Goal: Register for event/course

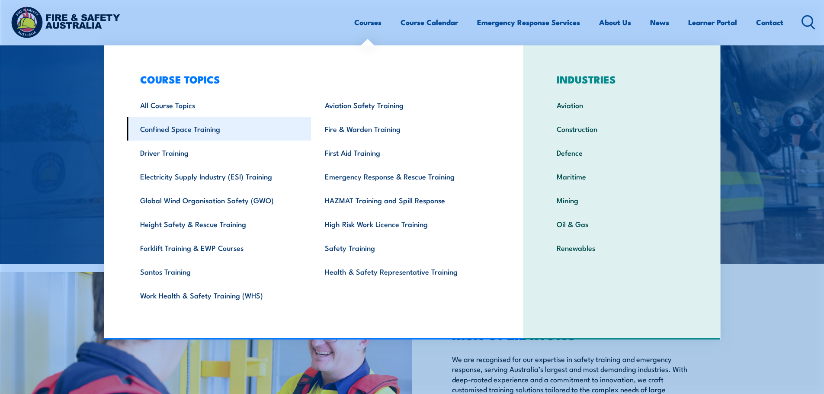
click at [211, 135] on link "Confined Space Training" at bounding box center [219, 129] width 185 height 24
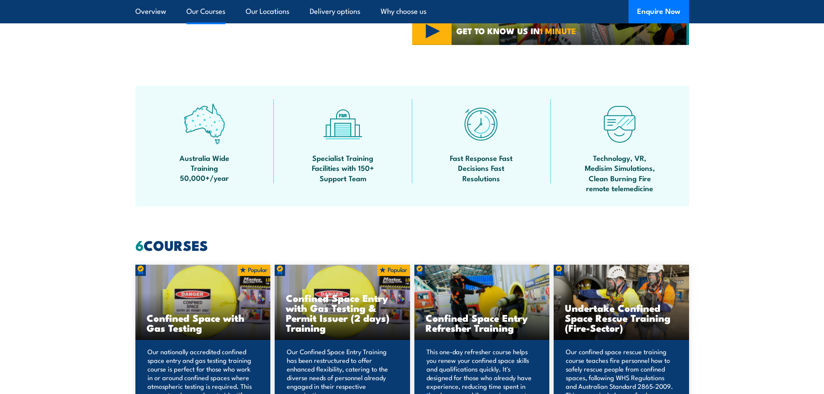
scroll to position [649, 0]
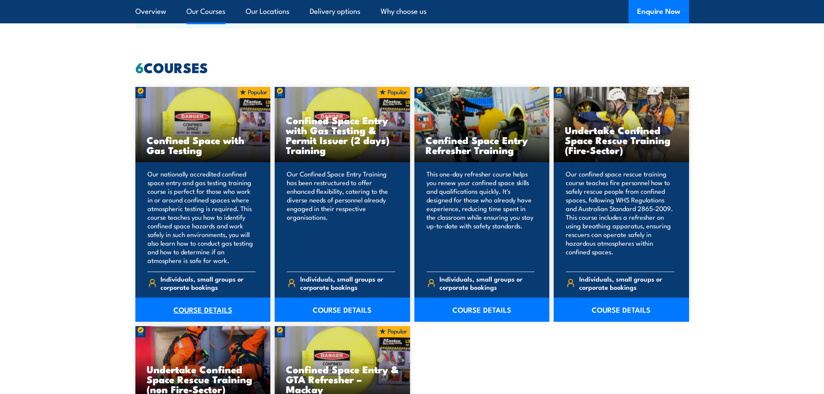
click at [198, 311] on link "COURSE DETAILS" at bounding box center [202, 310] width 135 height 24
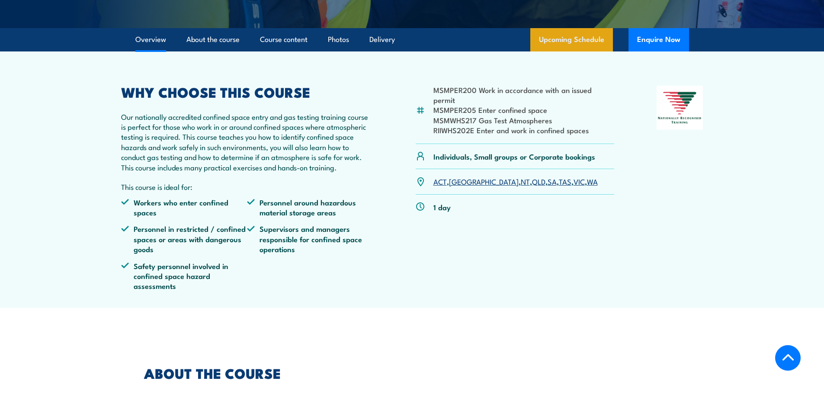
click at [557, 51] on link "Upcoming Schedule" at bounding box center [571, 39] width 83 height 23
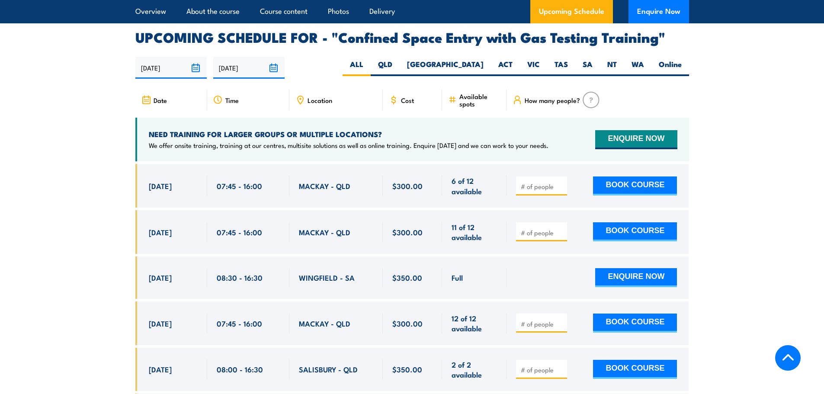
scroll to position [1555, 0]
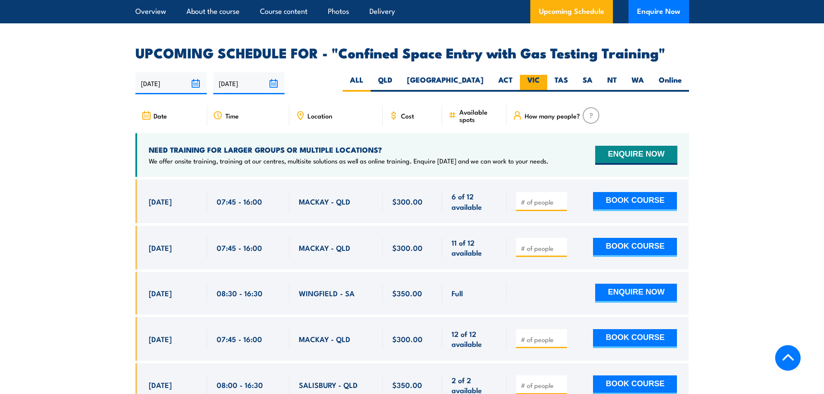
click at [538, 80] on label "VIC" at bounding box center [533, 83] width 27 height 17
click at [540, 80] on input "VIC" at bounding box center [543, 78] width 6 height 6
radio input "true"
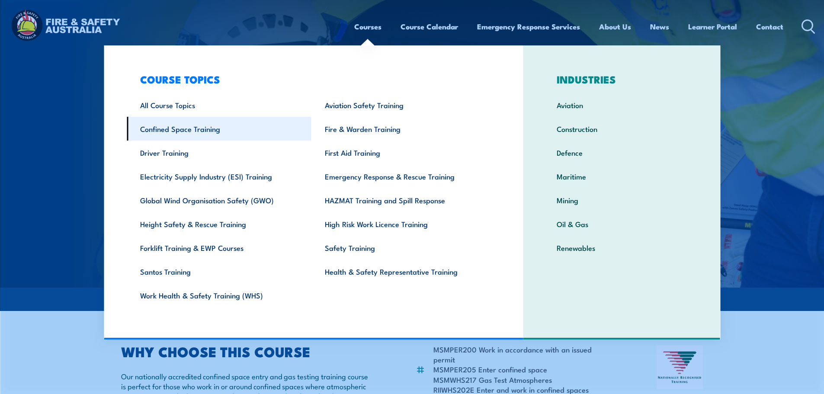
click at [163, 131] on link "Confined Space Training" at bounding box center [219, 129] width 185 height 24
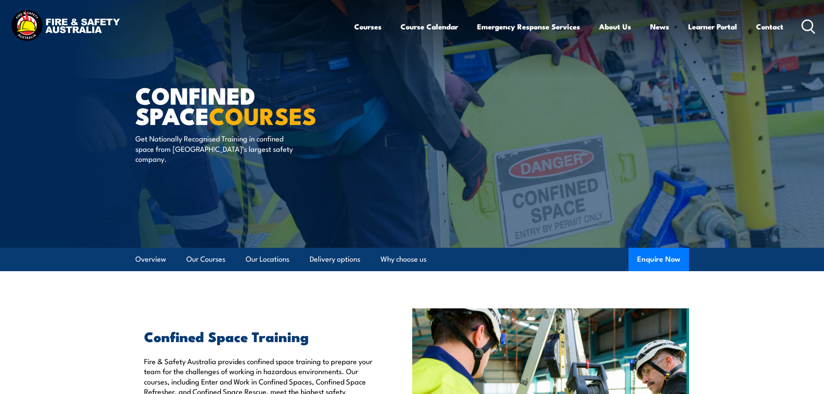
click at [807, 32] on icon at bounding box center [808, 26] width 14 height 14
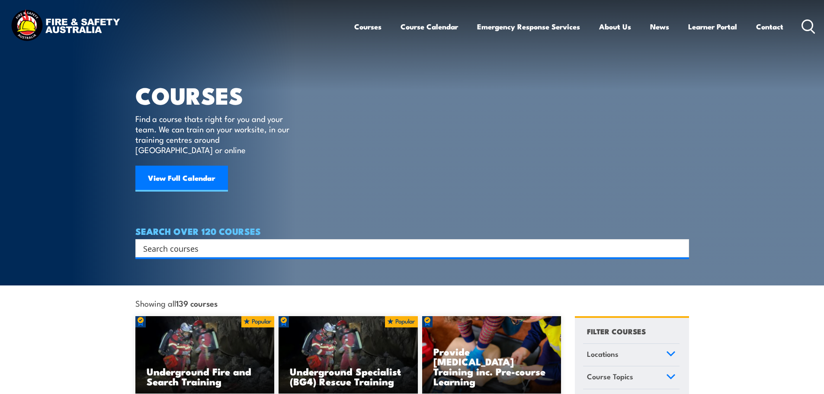
drag, startPoint x: 413, startPoint y: 229, endPoint x: 407, endPoint y: 228, distance: 5.7
click at [413, 239] on div "Search" at bounding box center [412, 248] width 554 height 18
click at [399, 242] on input "Search input" at bounding box center [406, 248] width 527 height 13
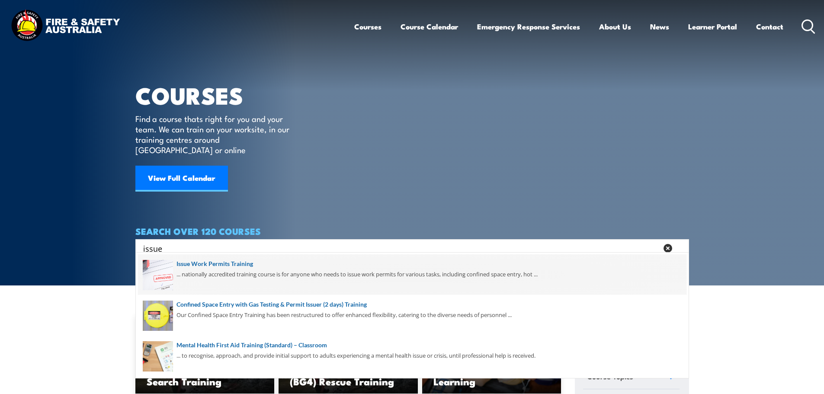
type input "issue"
click at [351, 278] on span at bounding box center [412, 274] width 548 height 41
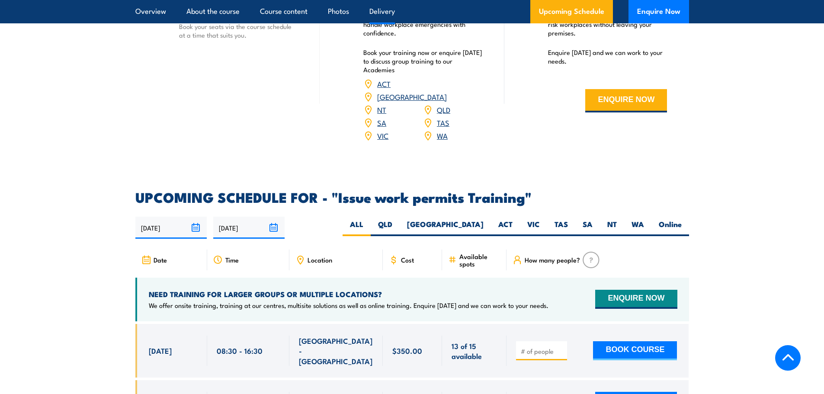
scroll to position [1211, 0]
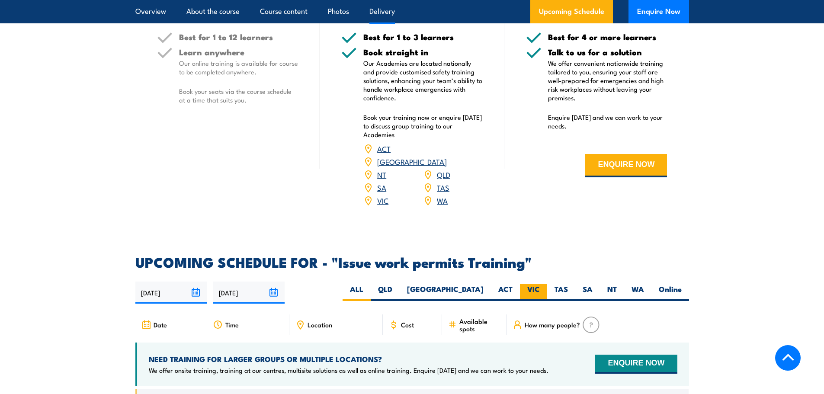
click at [540, 284] on label "VIC" at bounding box center [533, 292] width 27 height 17
click at [540, 284] on input "VIC" at bounding box center [543, 287] width 6 height 6
radio input "true"
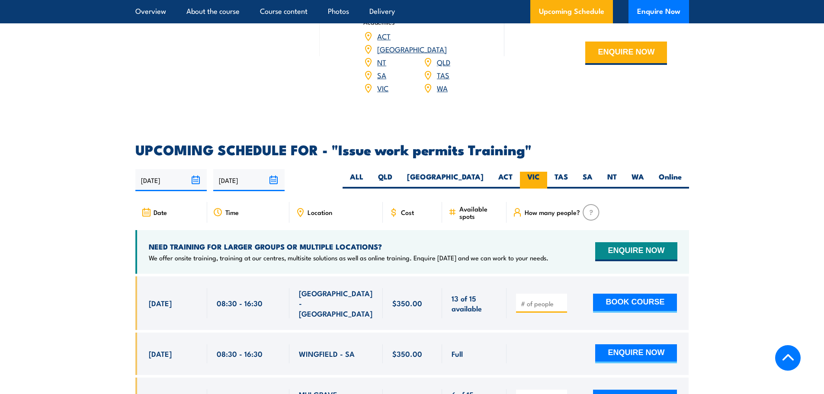
scroll to position [1470, 0]
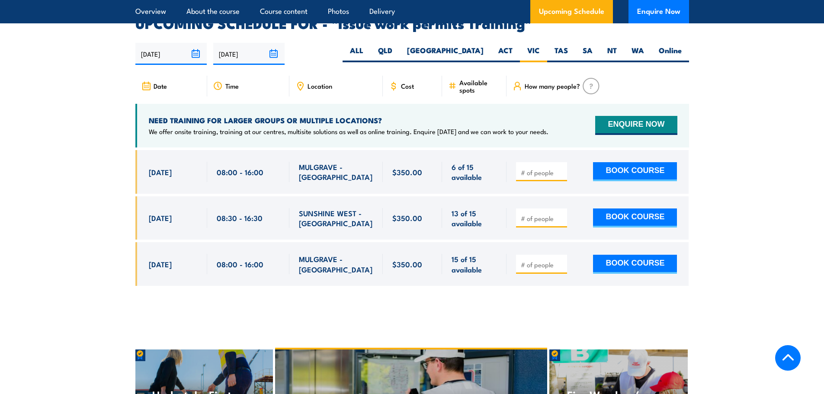
scroll to position [1454, 0]
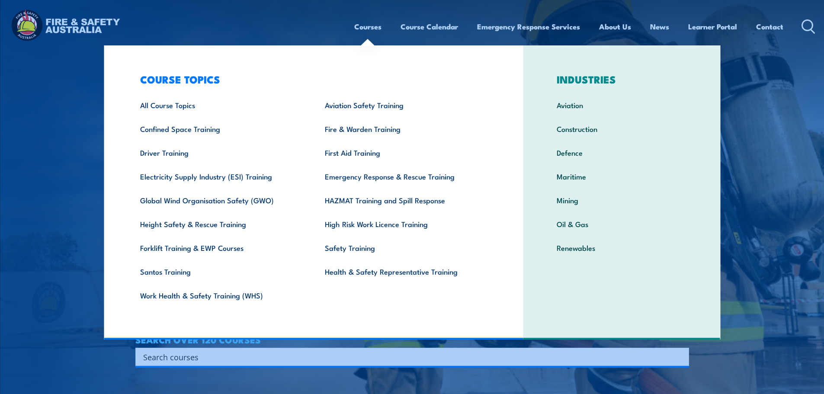
click at [374, 170] on input "Search input" at bounding box center [406, 356] width 527 height 13
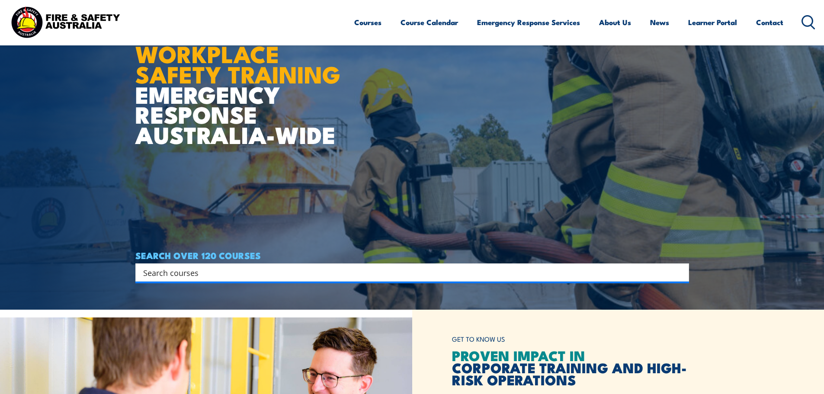
scroll to position [86, 0]
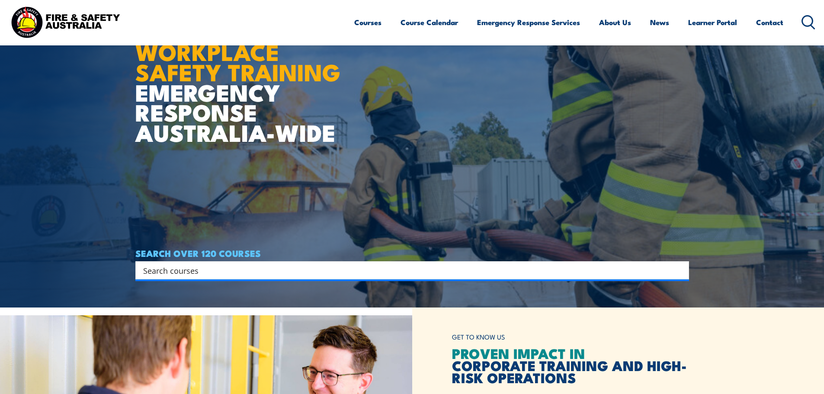
click at [175, 170] on input "Search input" at bounding box center [406, 270] width 527 height 13
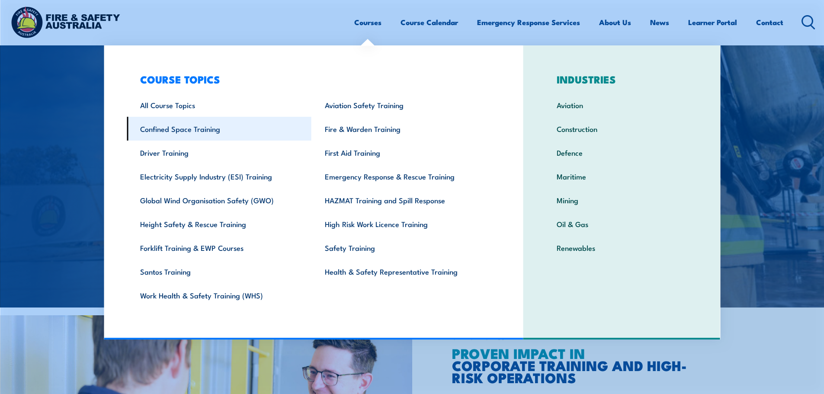
click at [211, 133] on link "Confined Space Training" at bounding box center [219, 129] width 185 height 24
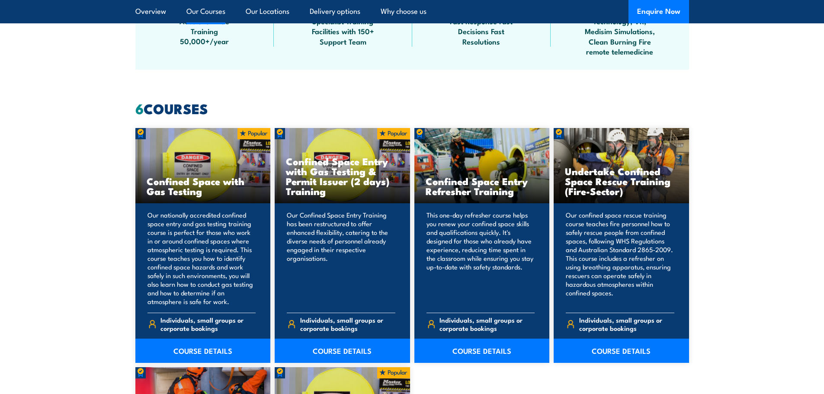
scroll to position [692, 0]
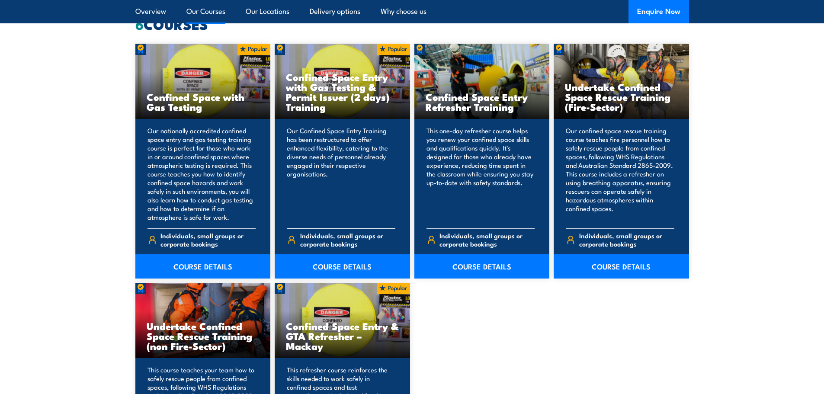
click at [341, 269] on link "COURSE DETAILS" at bounding box center [342, 266] width 135 height 24
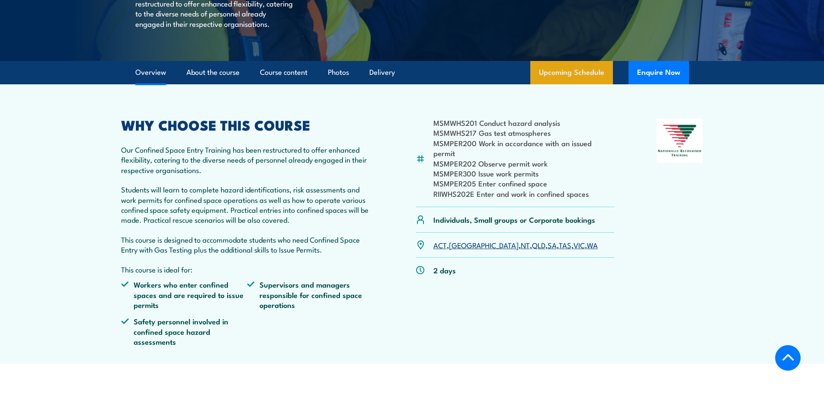
click at [588, 84] on link "Upcoming Schedule" at bounding box center [571, 72] width 83 height 23
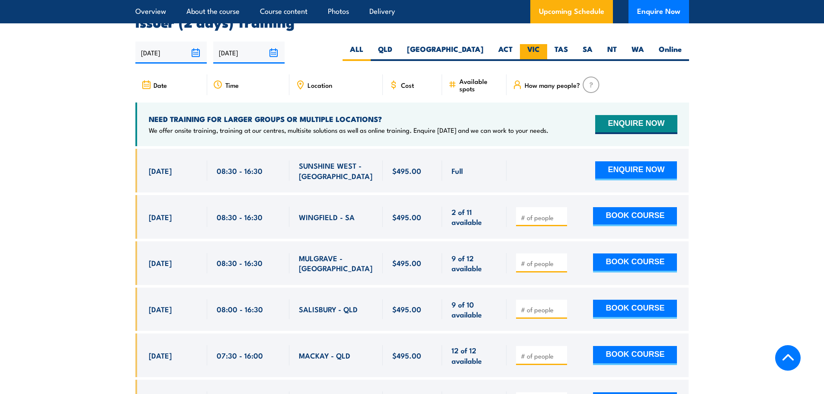
scroll to position [1591, 0]
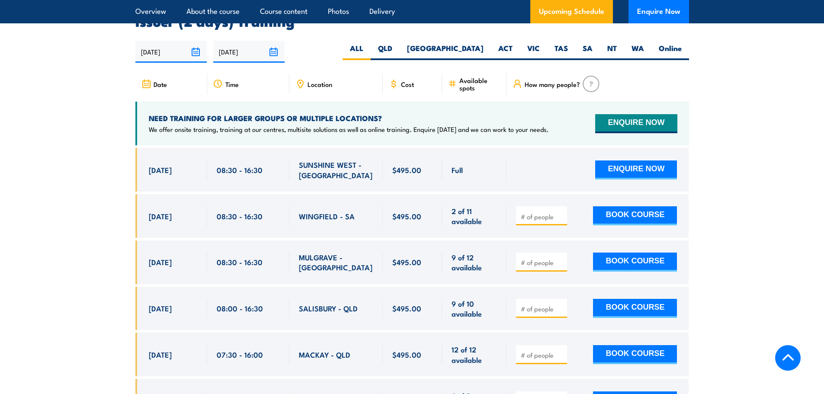
click at [526, 41] on div "03/09/2025 02/03/2026" at bounding box center [412, 52] width 554 height 22
click at [531, 44] on label "VIC" at bounding box center [533, 51] width 27 height 17
click at [540, 44] on input "VIC" at bounding box center [543, 46] width 6 height 6
radio input "true"
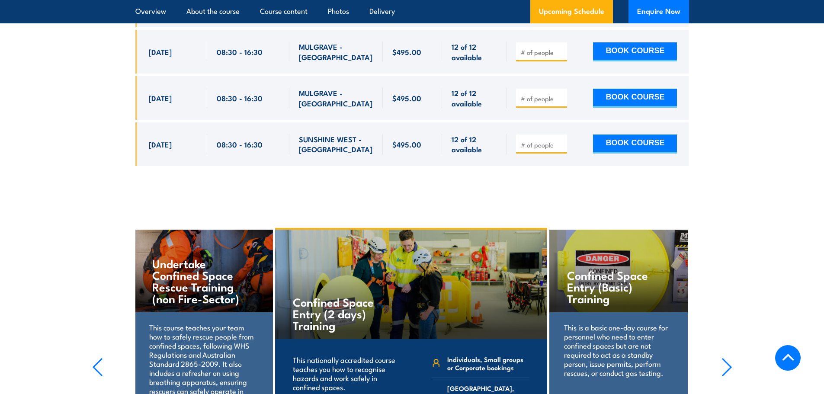
scroll to position [1634, 0]
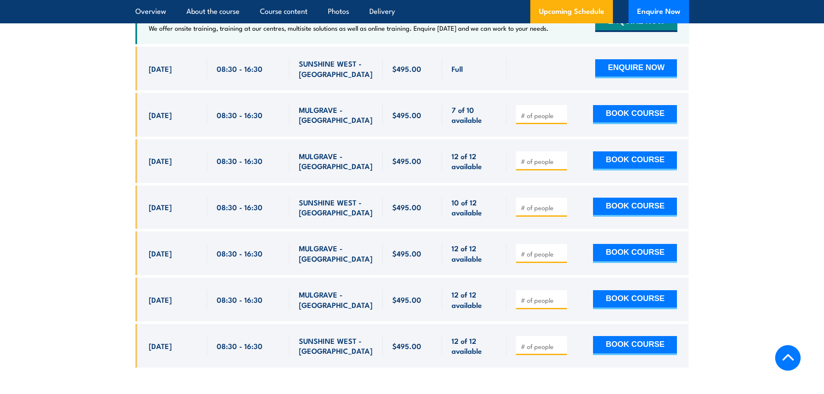
scroll to position [1721, 0]
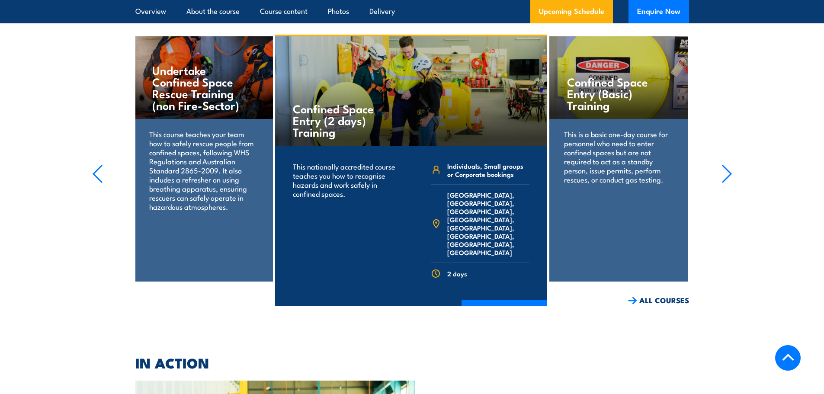
scroll to position [2012, 0]
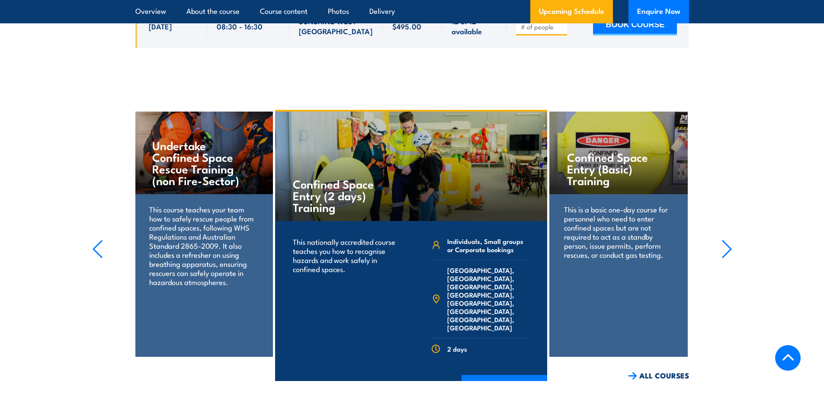
click at [723, 241] on icon "button" at bounding box center [726, 249] width 11 height 19
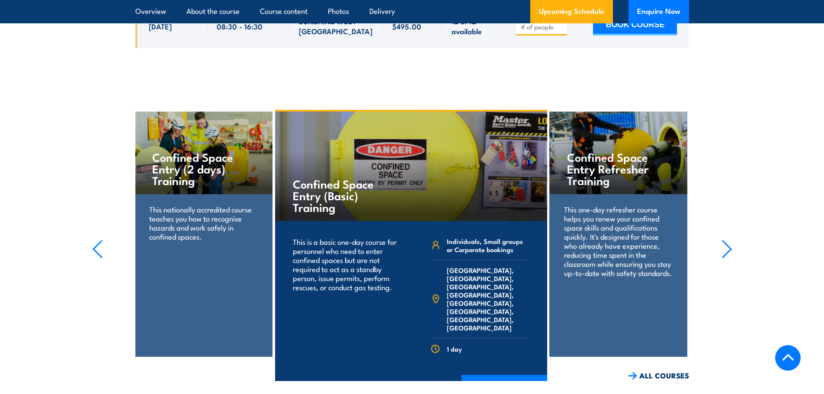
click at [727, 244] on icon "button" at bounding box center [726, 249] width 11 height 19
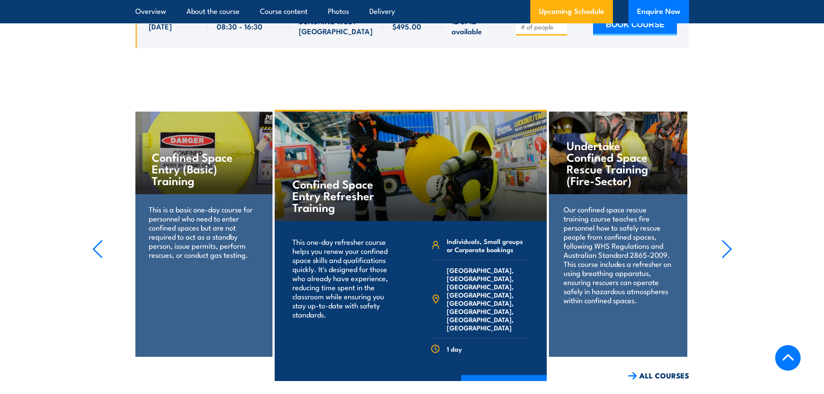
click at [727, 244] on icon "button" at bounding box center [726, 249] width 11 height 19
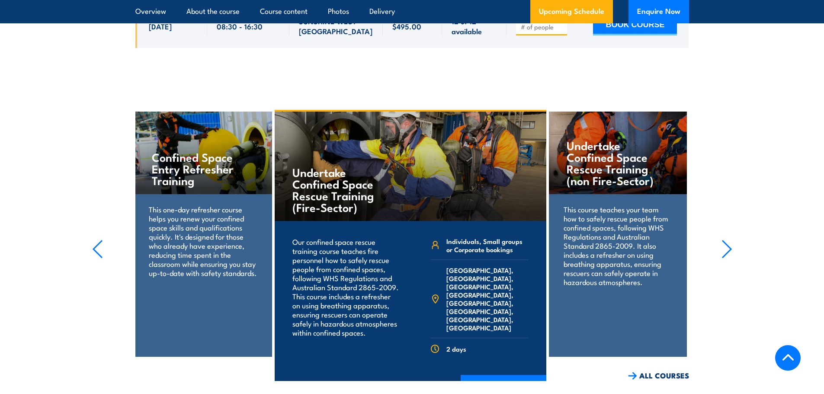
click at [727, 244] on icon "button" at bounding box center [726, 249] width 11 height 19
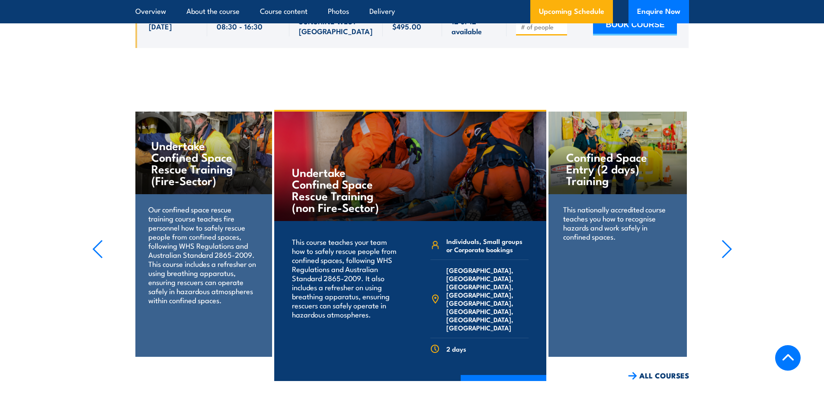
click at [727, 244] on icon "button" at bounding box center [726, 249] width 11 height 19
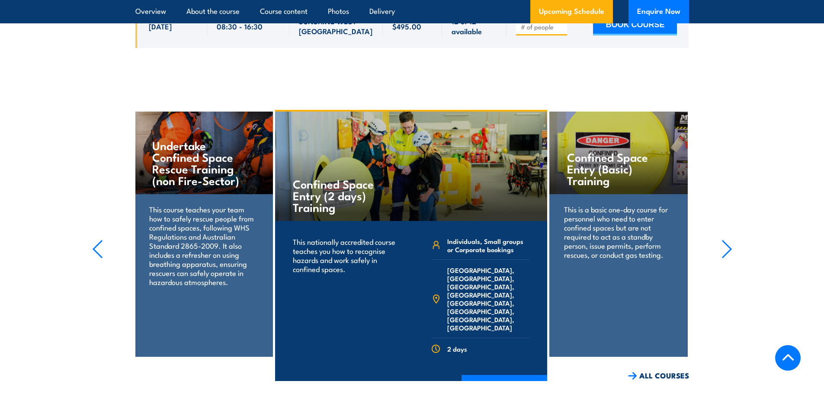
click at [727, 244] on icon "button" at bounding box center [726, 249] width 11 height 19
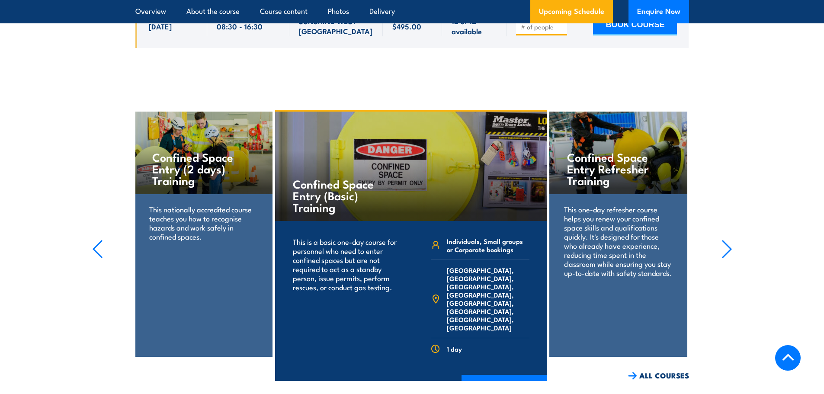
click at [727, 244] on icon "button" at bounding box center [726, 249] width 11 height 19
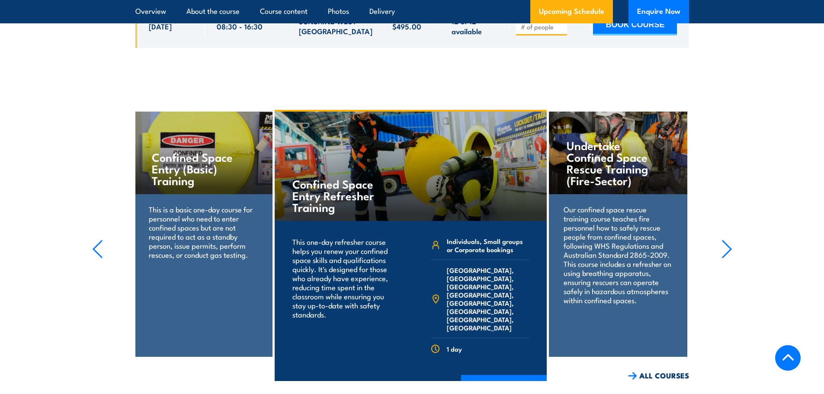
click at [727, 244] on icon "button" at bounding box center [726, 249] width 11 height 19
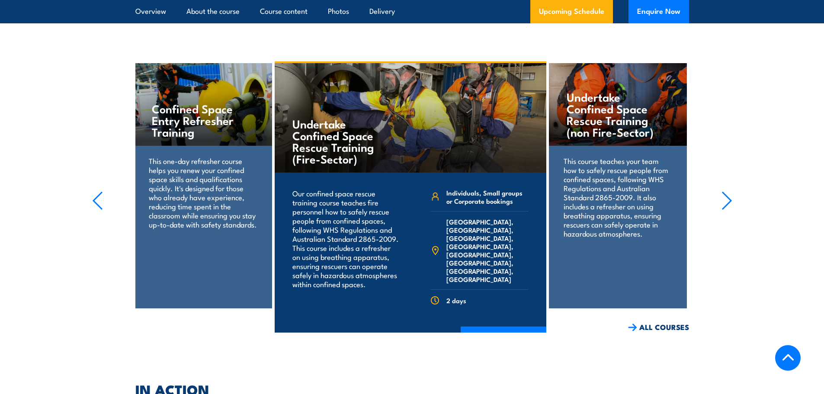
scroll to position [2142, 0]
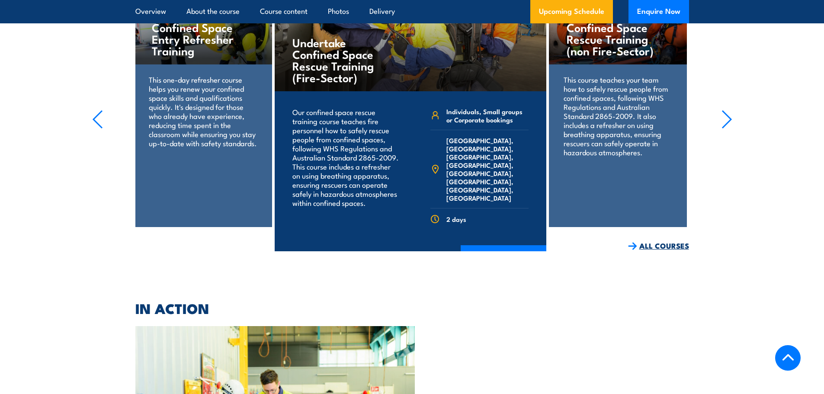
click at [677, 244] on link "ALL COURSES" at bounding box center [658, 246] width 61 height 10
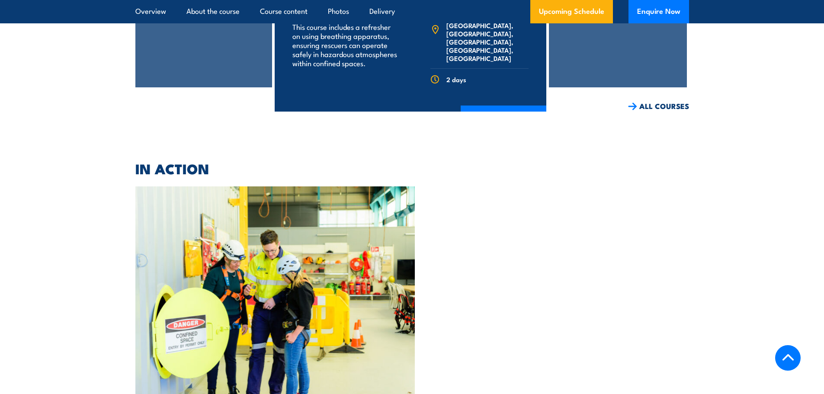
scroll to position [2315, 0]
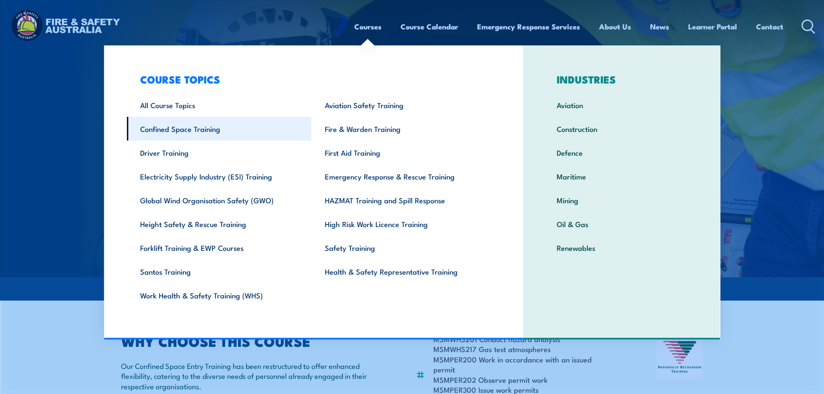
click at [198, 126] on link "Confined Space Training" at bounding box center [219, 129] width 185 height 24
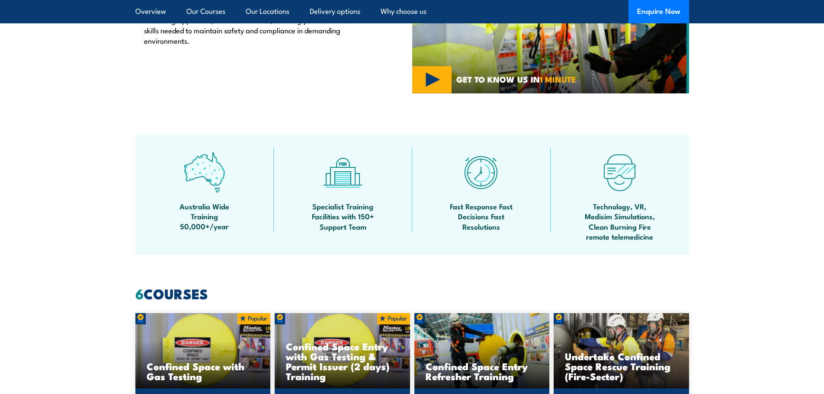
scroll to position [605, 0]
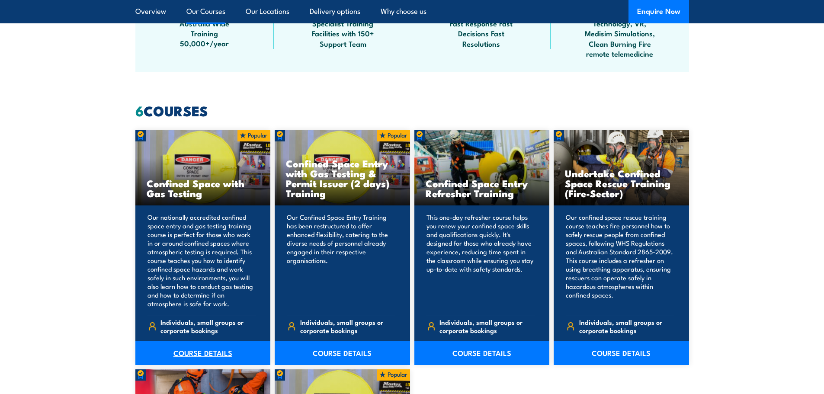
click at [201, 350] on link "COURSE DETAILS" at bounding box center [202, 353] width 135 height 24
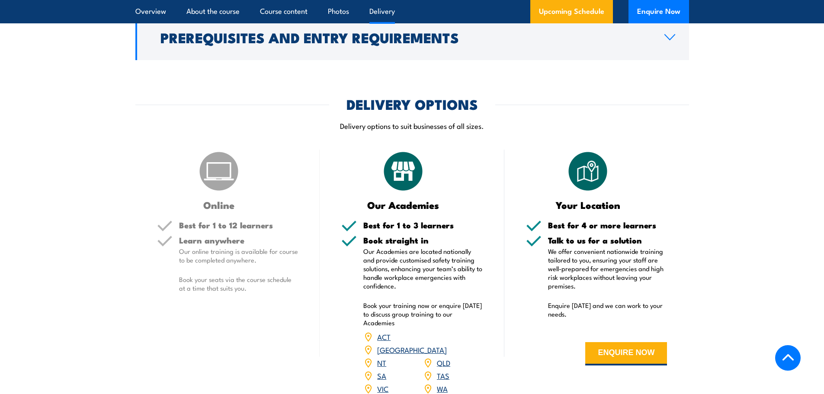
scroll to position [1297, 0]
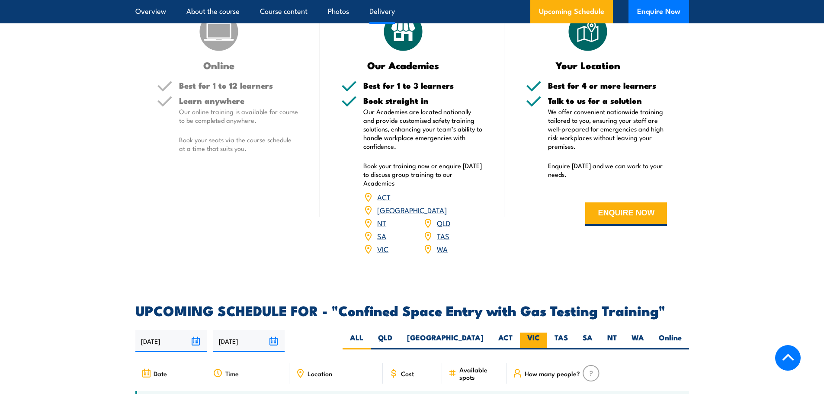
click at [534, 339] on label "VIC" at bounding box center [533, 341] width 27 height 17
click at [540, 338] on input "VIC" at bounding box center [543, 336] width 6 height 6
radio input "true"
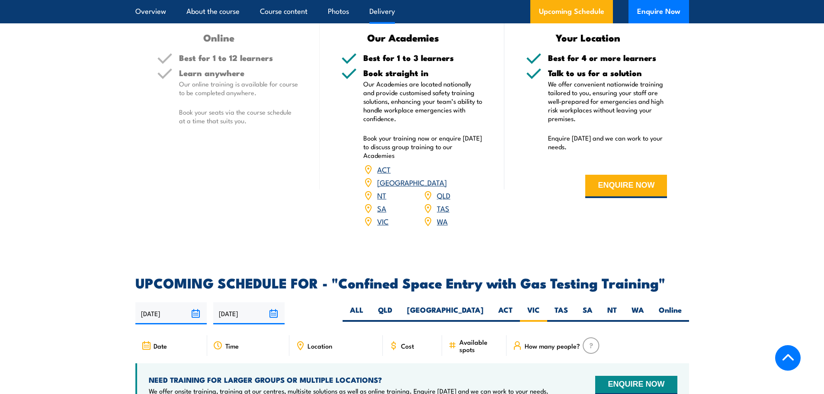
scroll to position [1454, 0]
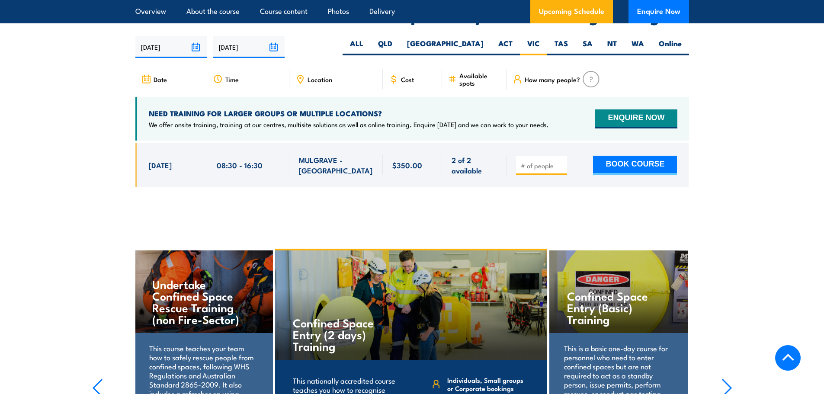
scroll to position [1598, 0]
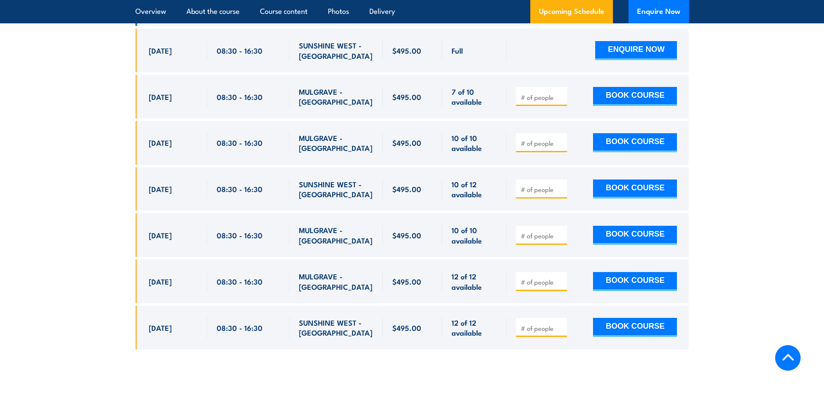
scroll to position [1721, 0]
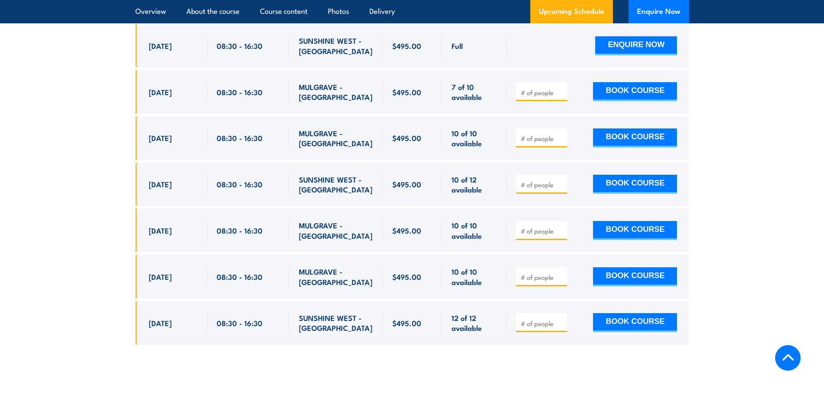
scroll to position [1721, 0]
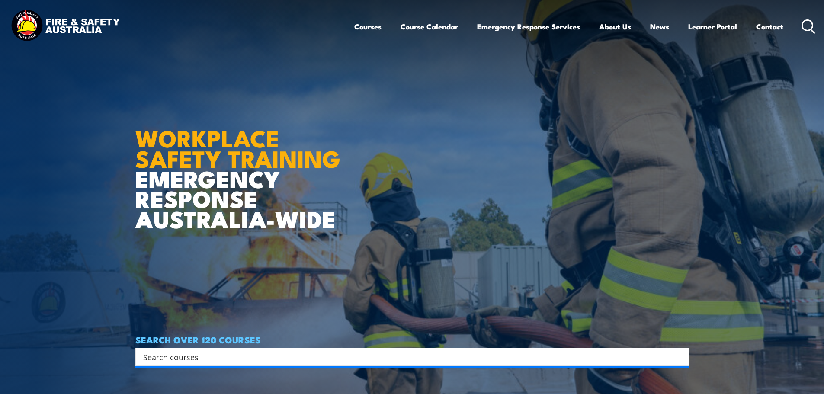
click at [374, 29] on link "Courses" at bounding box center [367, 26] width 27 height 23
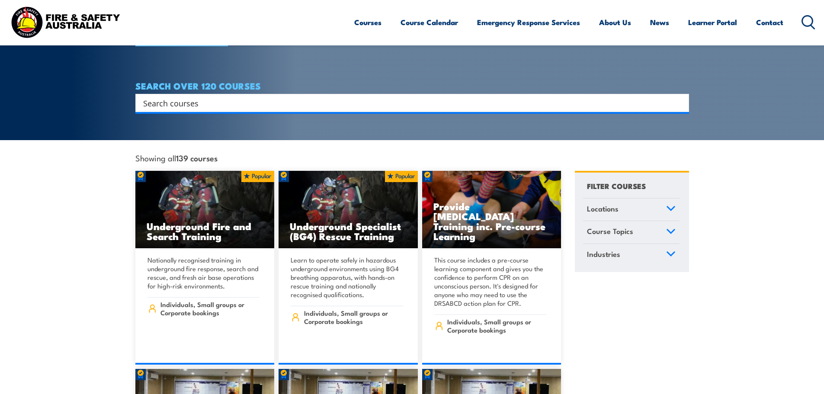
scroll to position [130, 0]
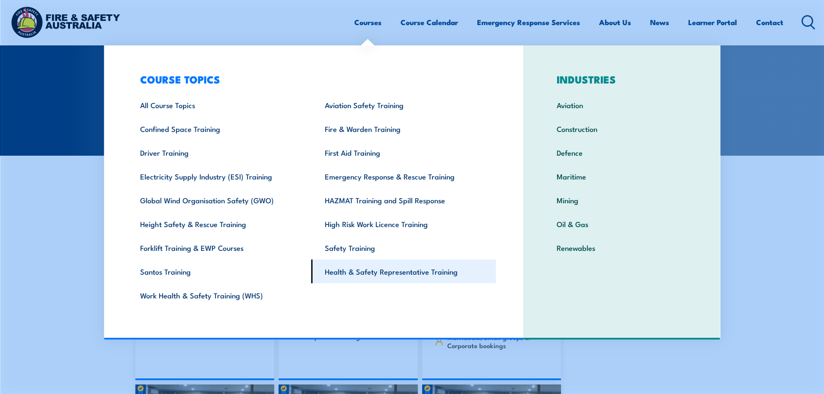
click at [353, 272] on link "Health & Safety Representative Training" at bounding box center [403, 271] width 185 height 24
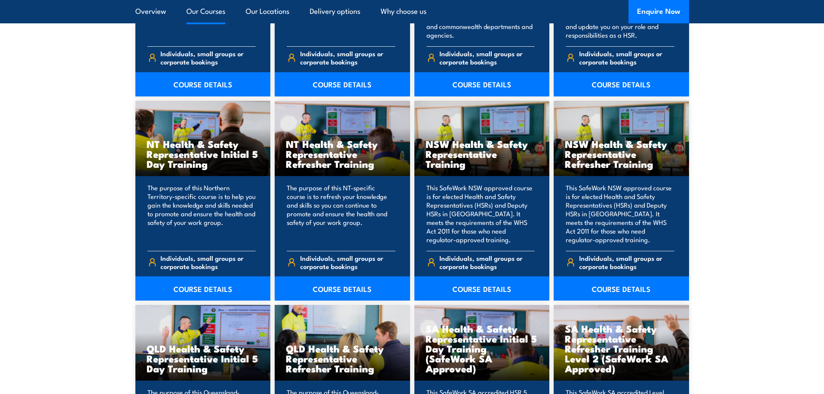
scroll to position [735, 0]
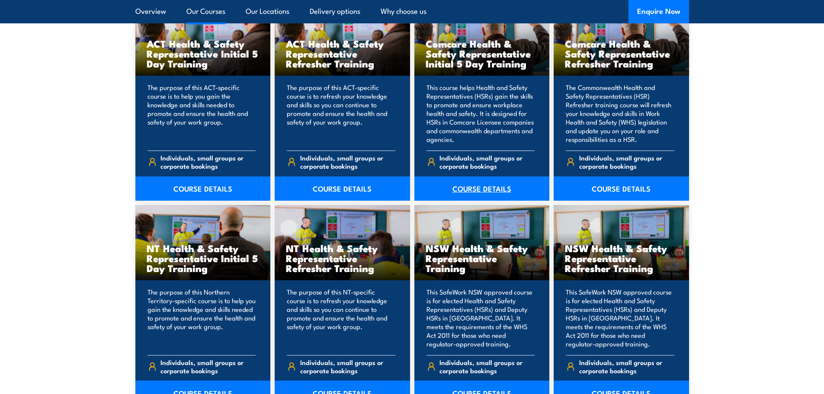
click at [498, 194] on link "COURSE DETAILS" at bounding box center [481, 188] width 135 height 24
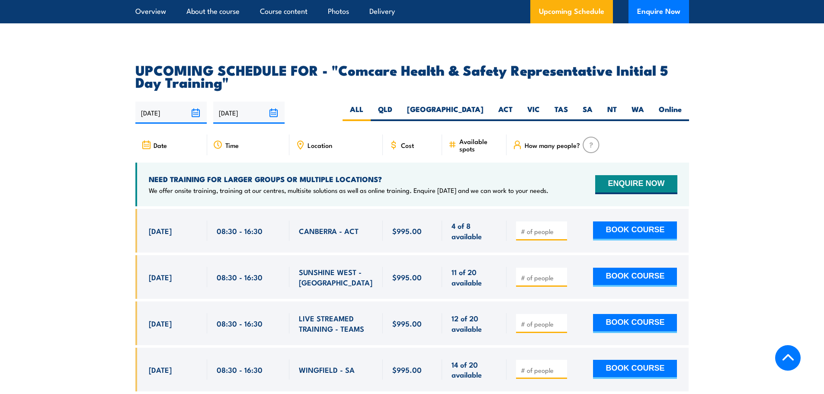
scroll to position [1557, 0]
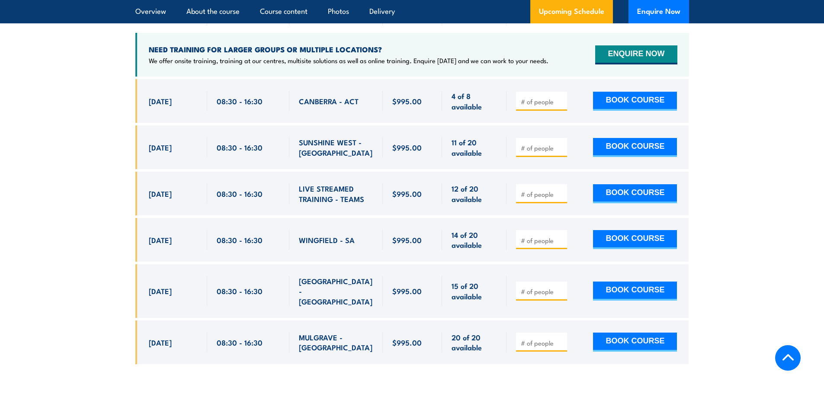
click at [530, 144] on input "number" at bounding box center [542, 148] width 43 height 9
type input "1"
click at [624, 138] on button "BOOK COURSE" at bounding box center [635, 147] width 84 height 19
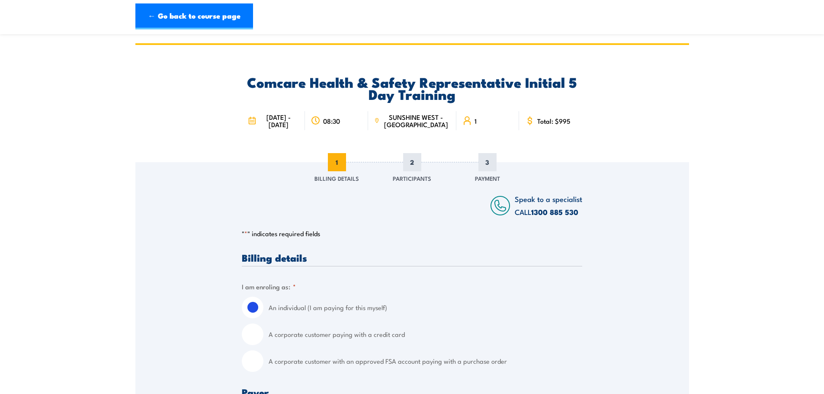
scroll to position [173, 0]
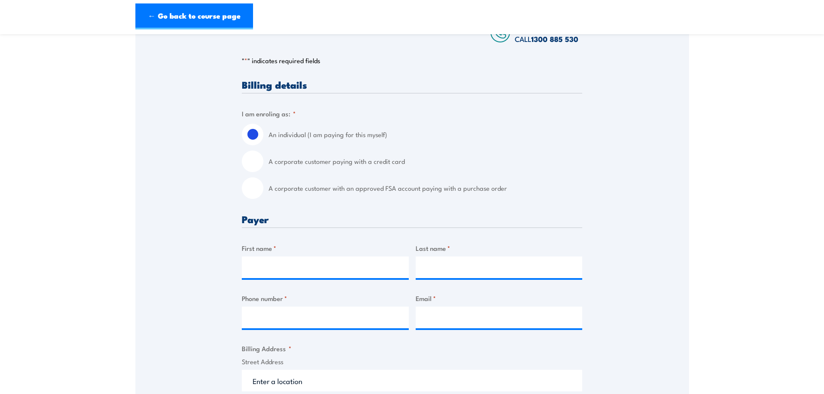
click at [312, 167] on label "A corporate customer paying with a credit card" at bounding box center [426, 161] width 314 height 22
click at [263, 167] on input "A corporate customer paying with a credit card" at bounding box center [253, 161] width 22 height 22
radio input "true"
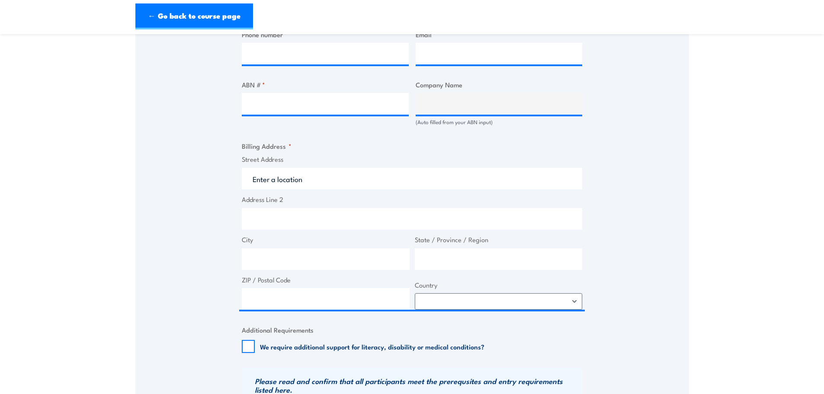
scroll to position [476, 0]
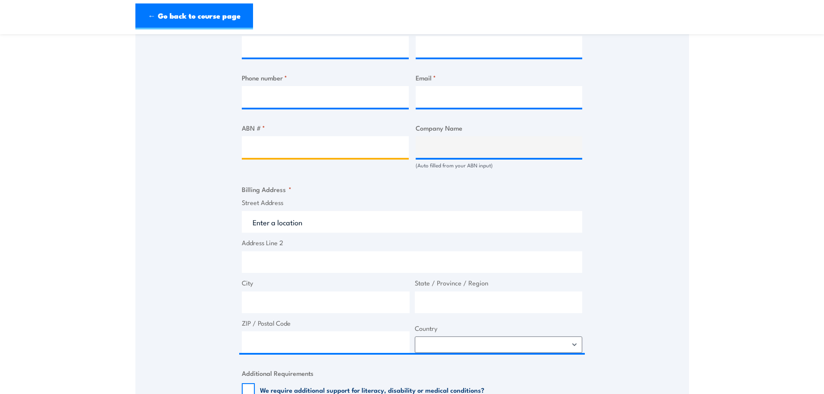
click at [359, 153] on input "ABN # *" at bounding box center [325, 147] width 167 height 22
paste input "90 794 605 008"
type input "90 794 605 008"
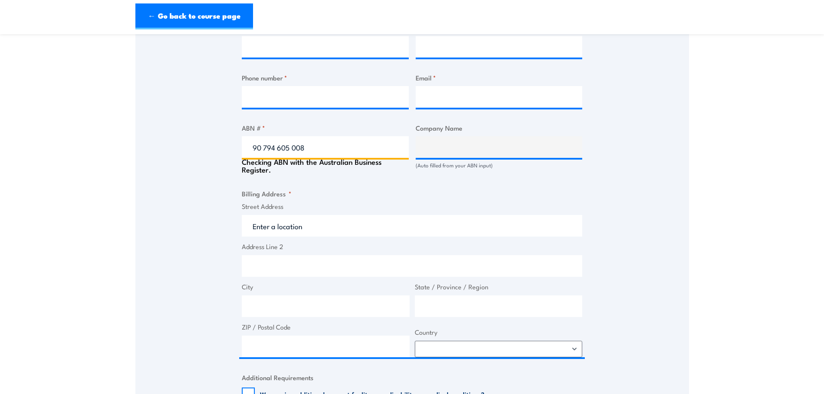
type input "Services Australia"
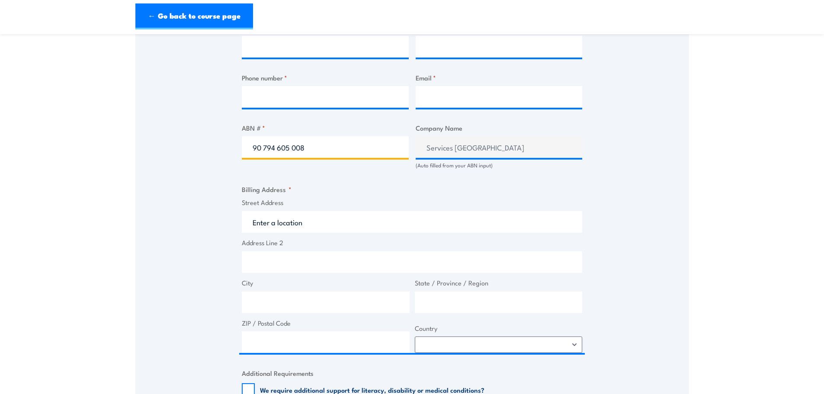
type input "90 794 605 008"
click at [658, 194] on div "Speak to a specialist CALL 1300 885 530 CALL 1300 885 530 " * " indicates requi…" at bounding box center [412, 145] width 554 height 919
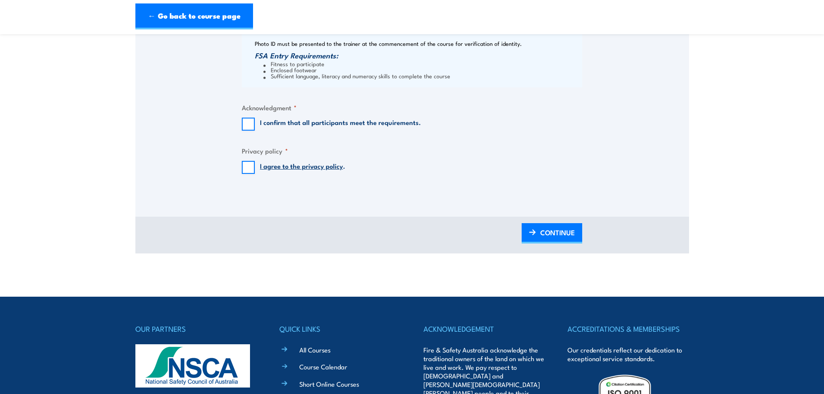
scroll to position [908, 0]
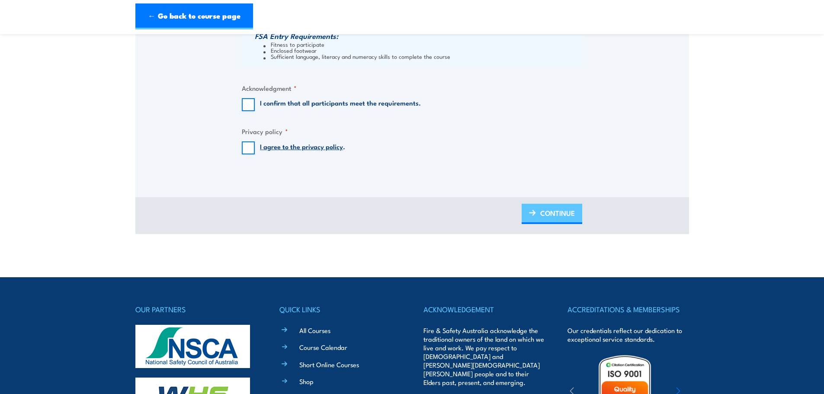
click at [562, 221] on span "CONTINUE" at bounding box center [557, 213] width 35 height 23
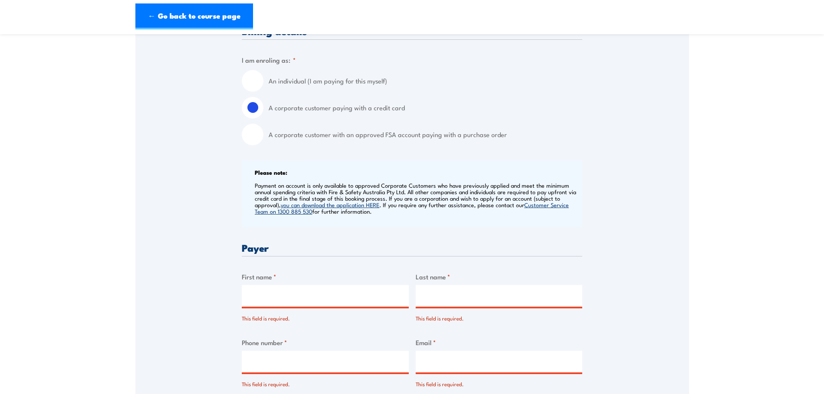
scroll to position [259, 0]
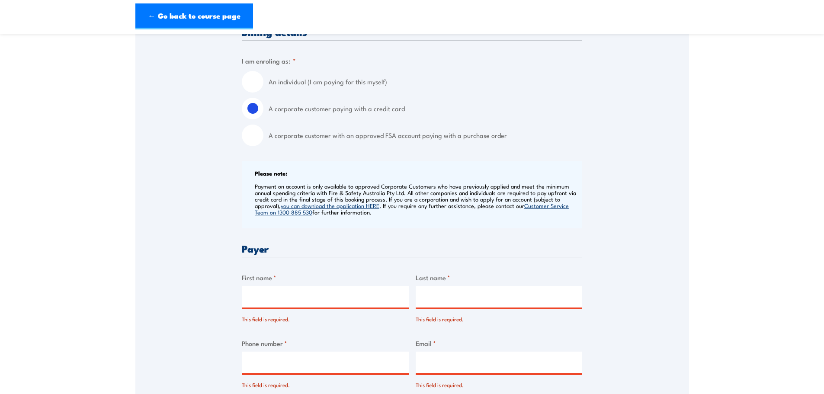
click at [304, 143] on label "A corporate customer with an approved FSA account paying with a purchase order" at bounding box center [426, 136] width 314 height 22
click at [263, 143] on input "A corporate customer with an approved FSA account paying with a purchase order" at bounding box center [253, 136] width 22 height 22
radio input "true"
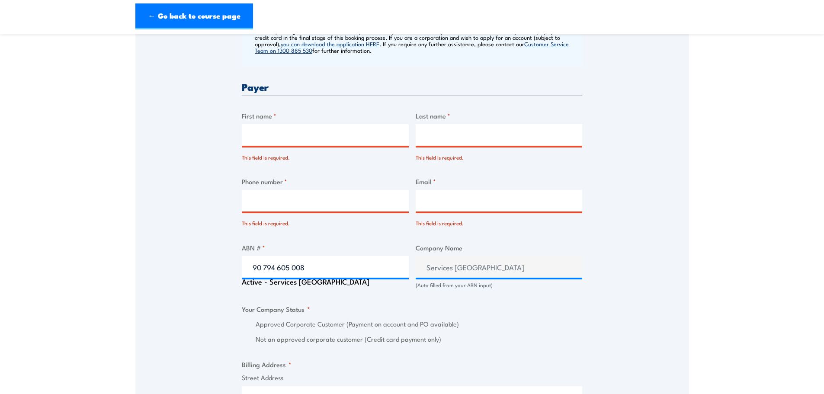
scroll to position [432, 0]
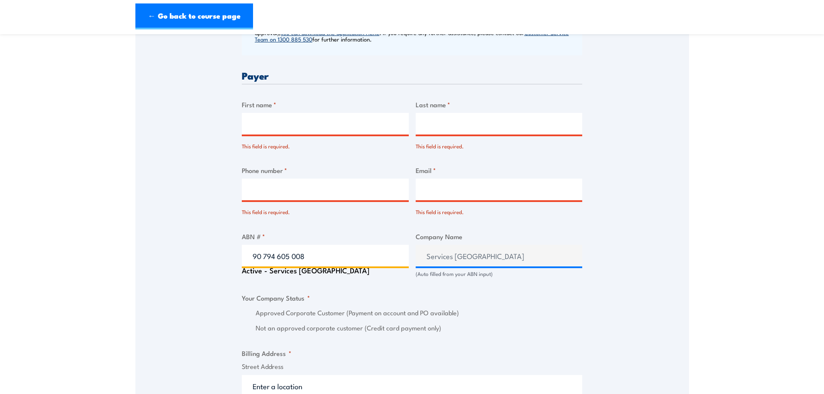
click at [347, 259] on input "90 794 605 008" at bounding box center [325, 256] width 167 height 22
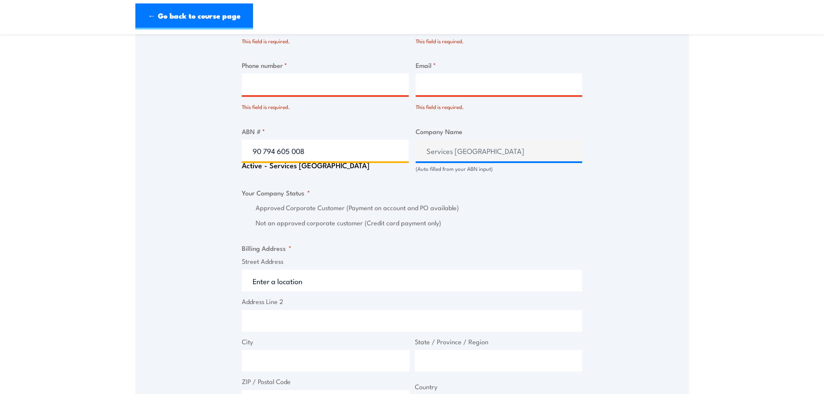
scroll to position [562, 0]
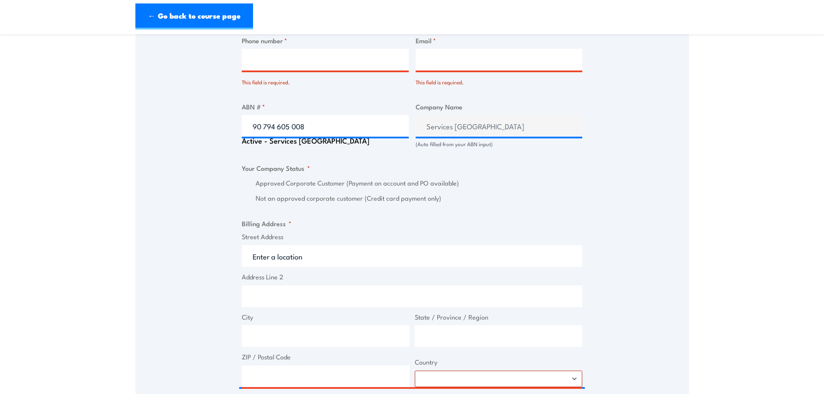
click at [478, 223] on div "Billing details I am enroling as: * An individual (I am paying for this myself)…" at bounding box center [412, 205] width 340 height 963
click at [308, 144] on div "Active - Services Australia" at bounding box center [325, 141] width 167 height 8
drag, startPoint x: 311, startPoint y: 134, endPoint x: 298, endPoint y: 134, distance: 13.0
click at [311, 134] on input "90 794 605 008" at bounding box center [325, 126] width 167 height 22
click at [265, 133] on input "90 794 605 008" at bounding box center [325, 126] width 167 height 22
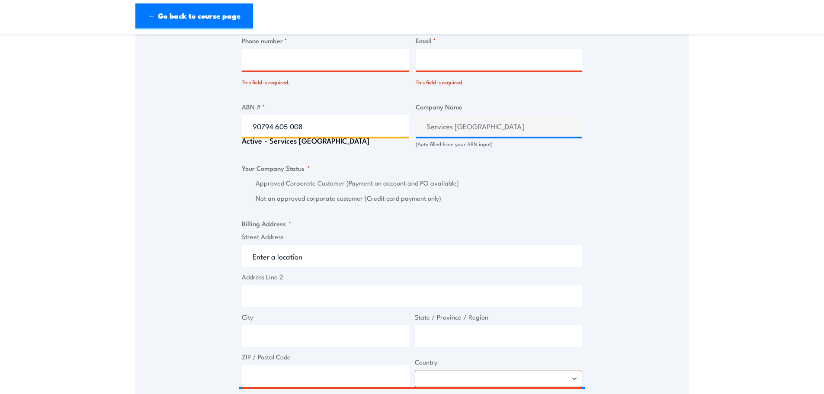
click at [276, 133] on input "90794 605 008" at bounding box center [325, 126] width 167 height 22
click at [290, 133] on input "90794605 008" at bounding box center [325, 126] width 167 height 22
click at [253, 132] on input "90794605008" at bounding box center [325, 126] width 167 height 22
type input "90794605008"
click at [519, 222] on div "Billing details I am enroling as: * An individual (I am paying for this myself)…" at bounding box center [412, 205] width 340 height 963
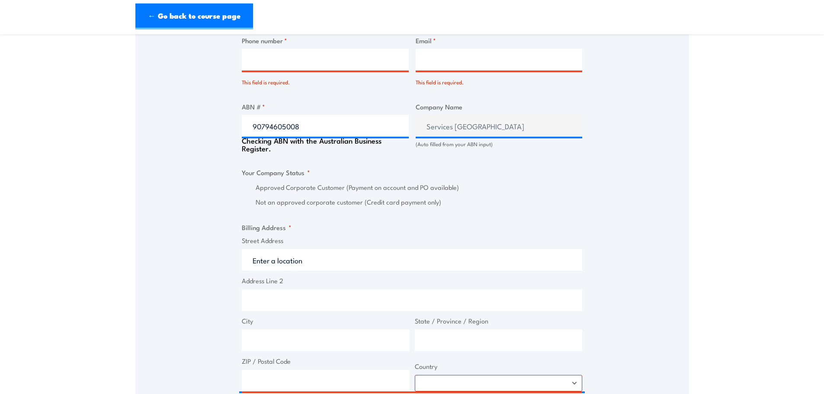
radio input "true"
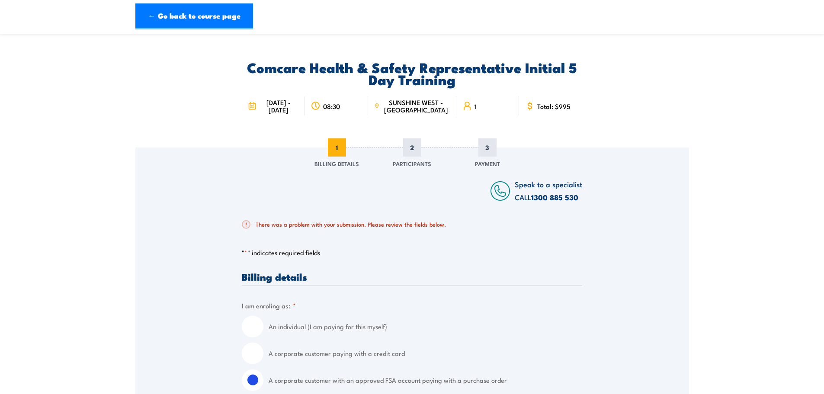
scroll to position [0, 0]
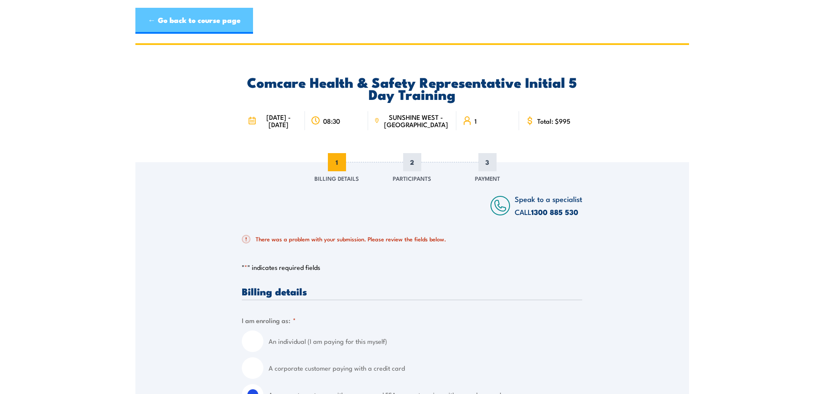
click at [192, 28] on link "← Go back to course page" at bounding box center [194, 21] width 118 height 26
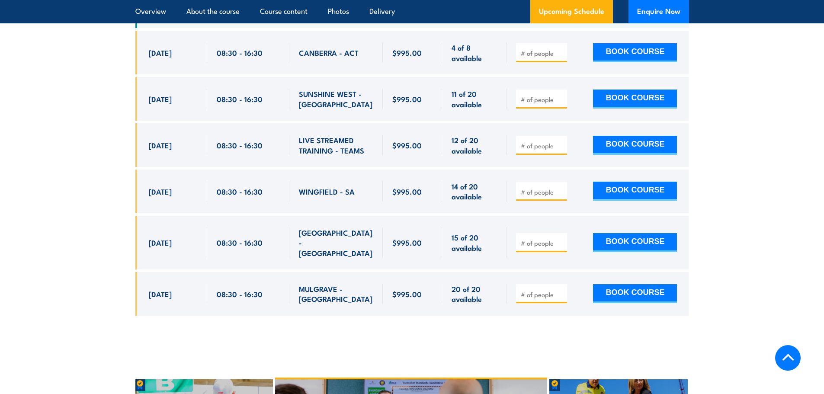
scroll to position [1607, 0]
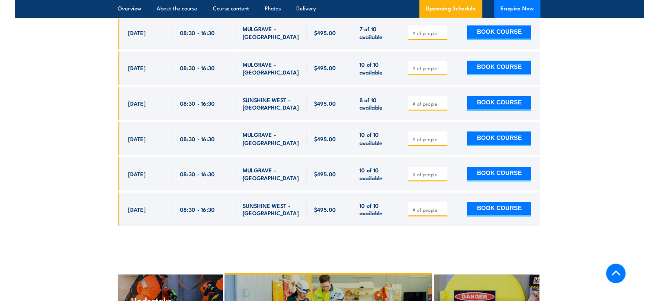
scroll to position [1764, 0]
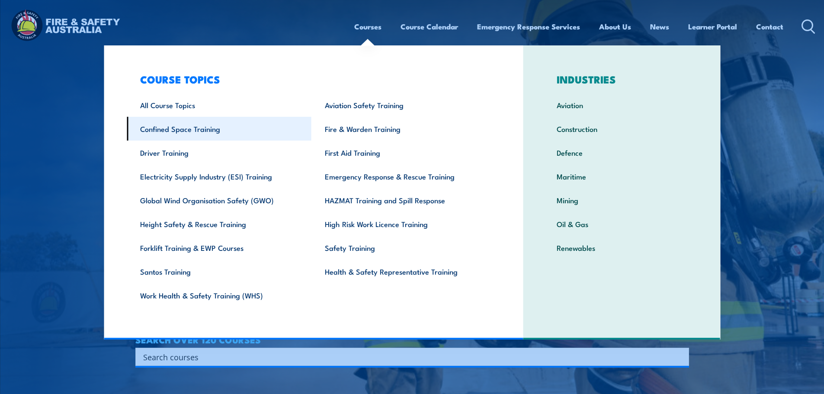
click at [225, 126] on link "Confined Space Training" at bounding box center [219, 129] width 185 height 24
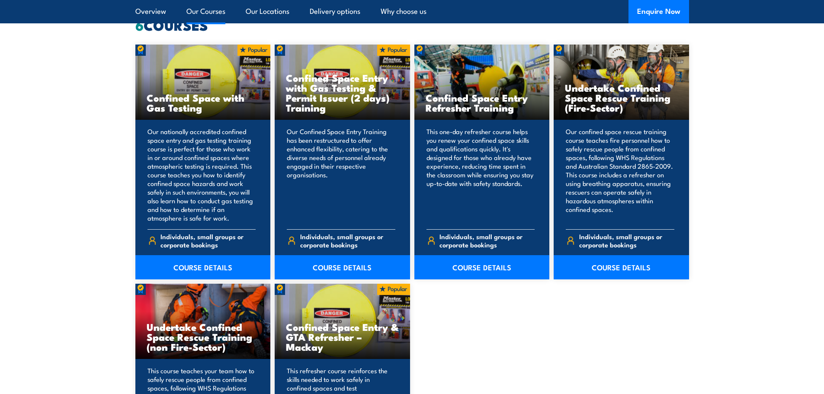
scroll to position [692, 0]
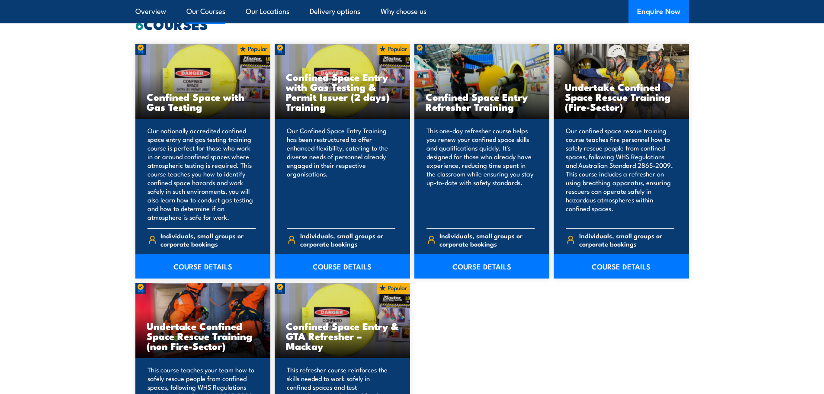
click at [217, 263] on link "COURSE DETAILS" at bounding box center [202, 266] width 135 height 24
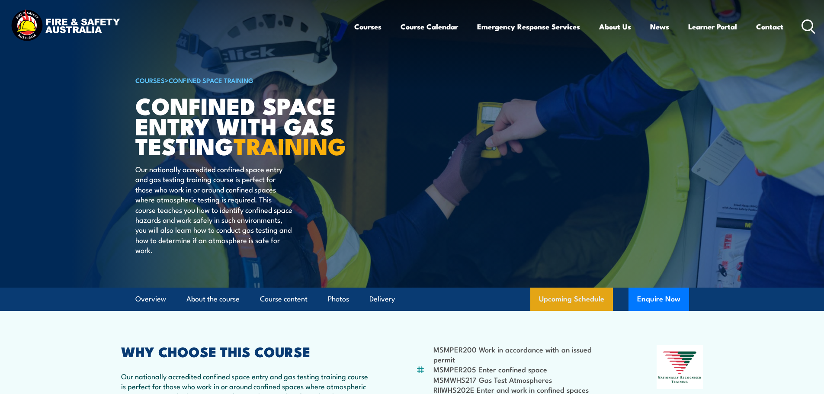
click at [574, 311] on link "Upcoming Schedule" at bounding box center [571, 299] width 83 height 23
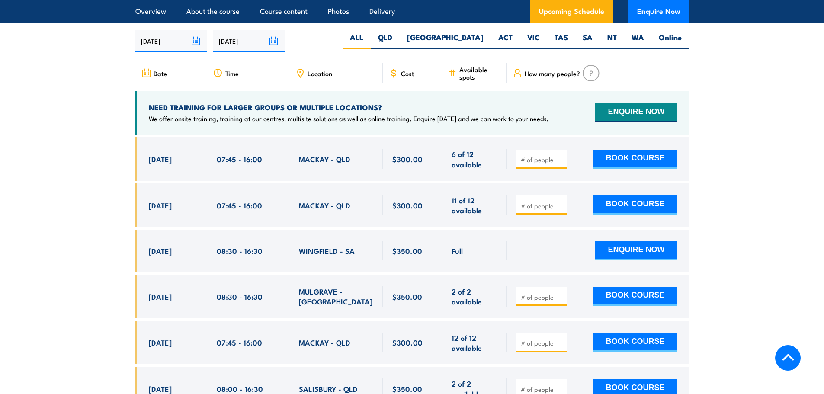
scroll to position [1598, 0]
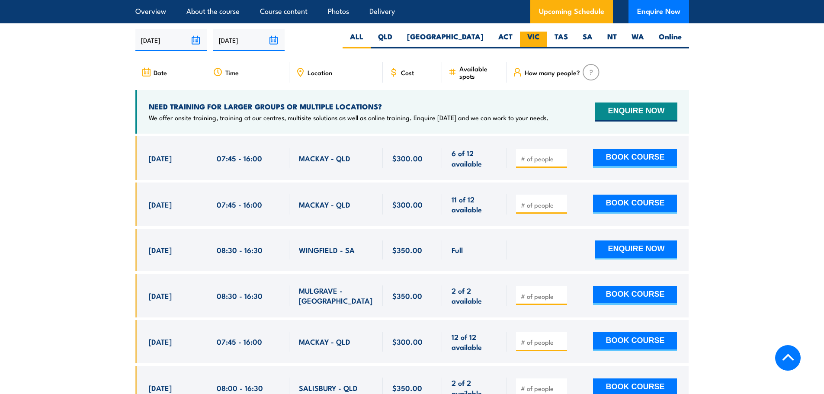
click at [536, 39] on label "VIC" at bounding box center [533, 40] width 27 height 17
click at [540, 37] on input "VIC" at bounding box center [543, 35] width 6 height 6
radio input "true"
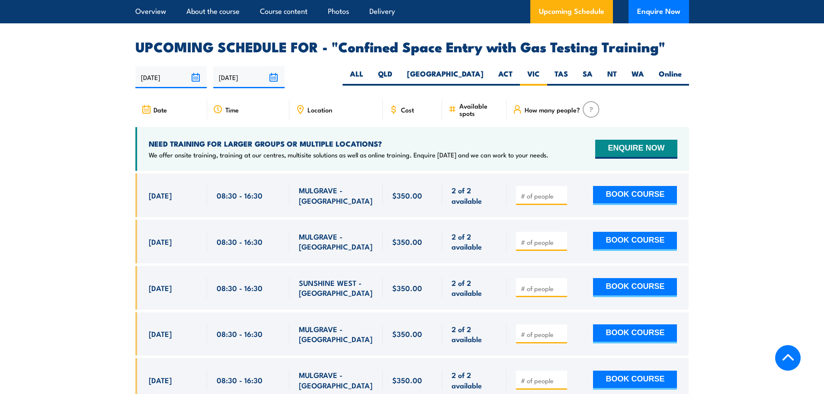
scroll to position [1563, 0]
